Goal: Task Accomplishment & Management: Manage account settings

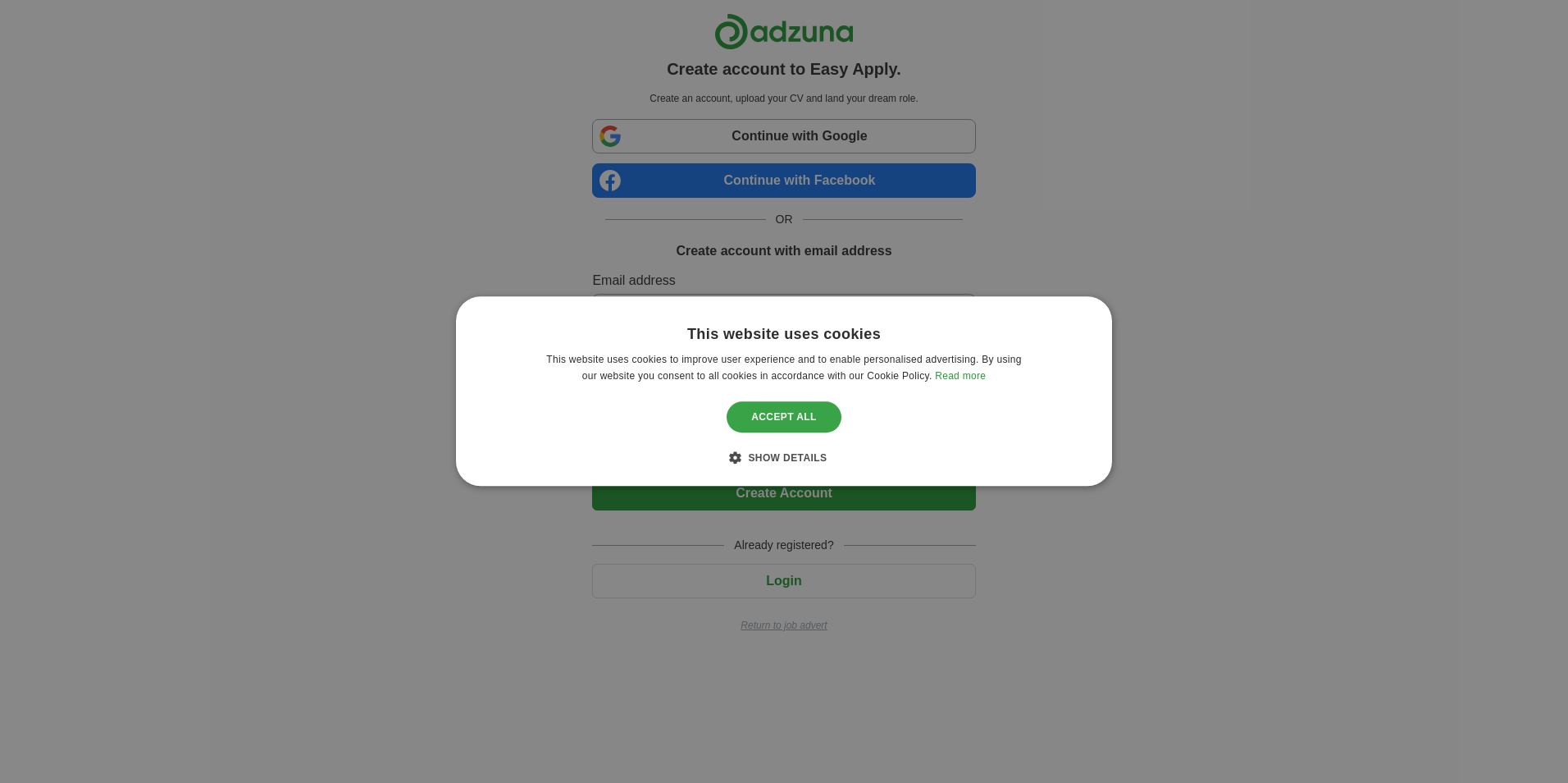
click at [740, 420] on div "Accept all" at bounding box center [784, 417] width 115 height 31
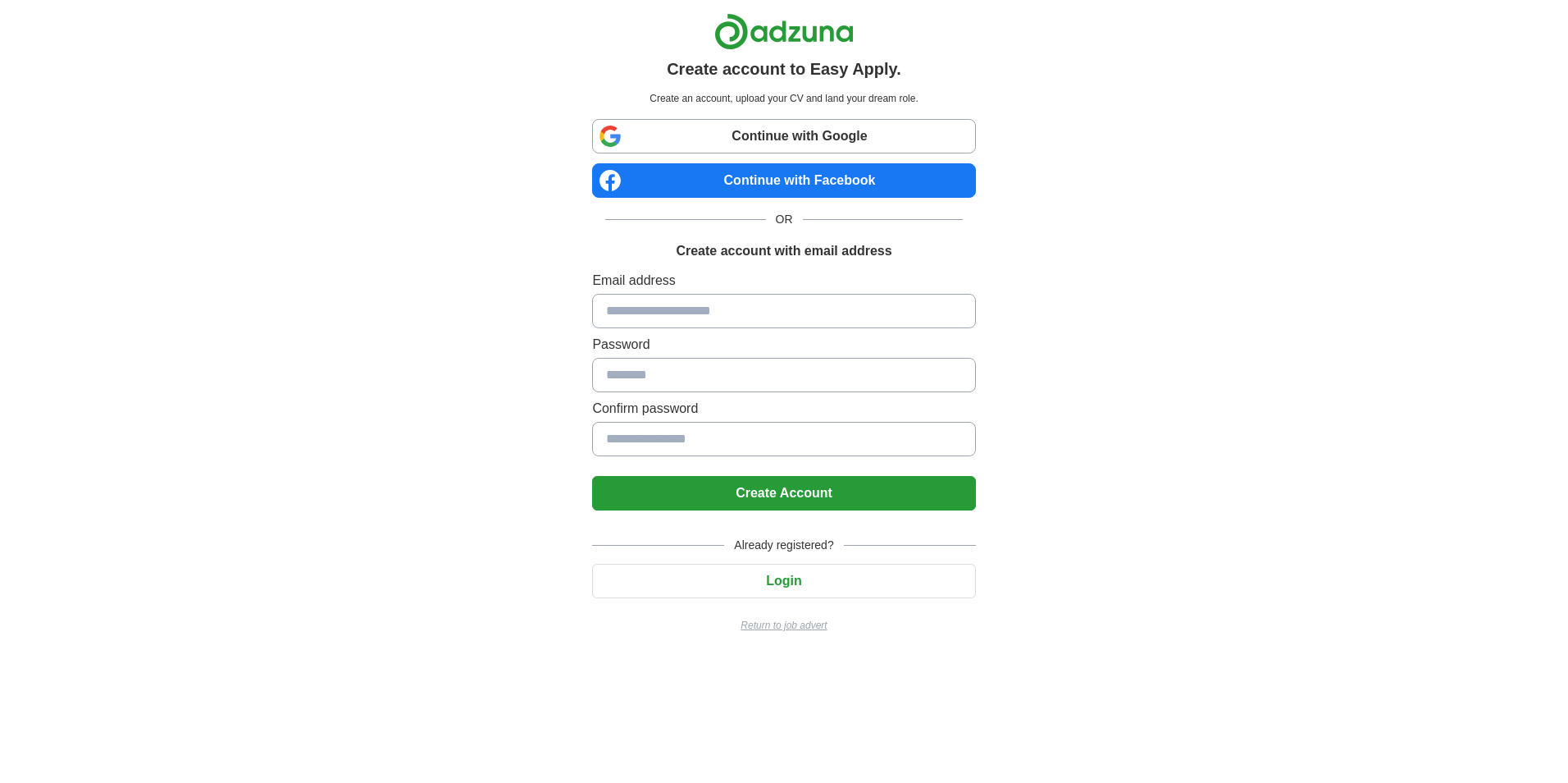
click at [810, 147] on link "Continue with Google" at bounding box center [784, 137] width 383 height 35
click at [858, 144] on link "Continue with Google" at bounding box center [784, 137] width 383 height 35
